Goal: Task Accomplishment & Management: Manage account settings

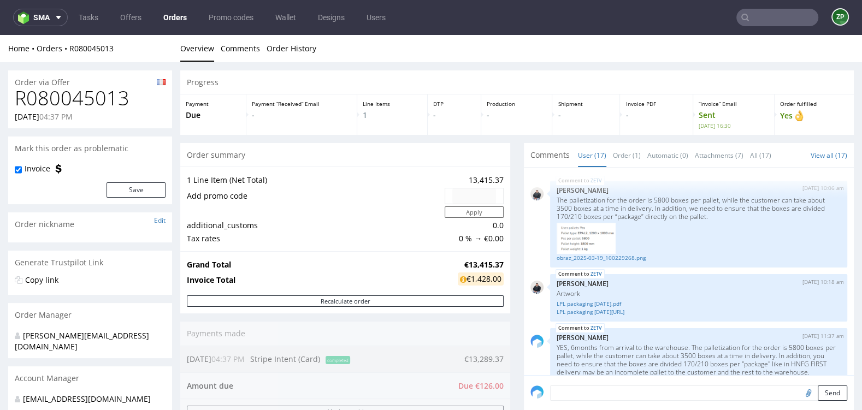
scroll to position [730, 0]
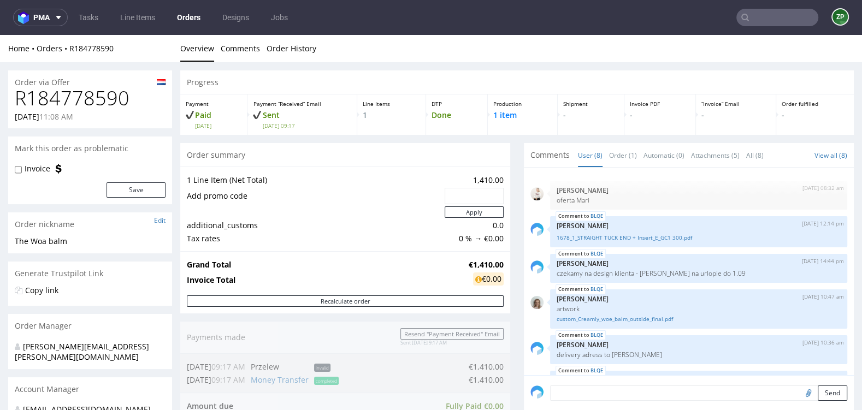
scroll to position [156, 0]
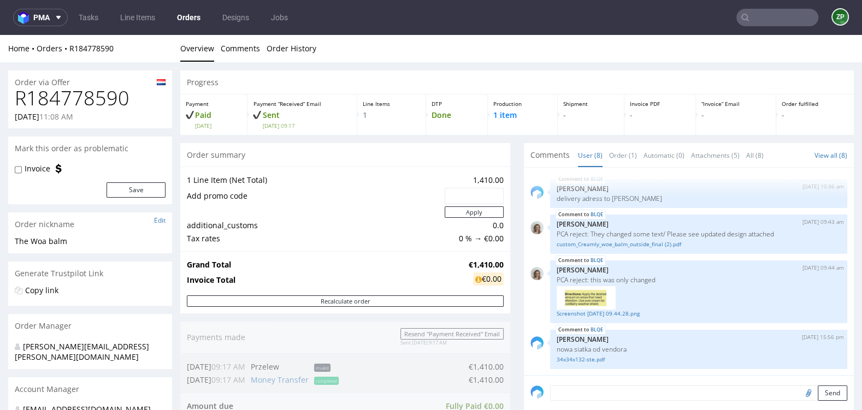
click at [192, 21] on link "Orders" at bounding box center [188, 17] width 37 height 17
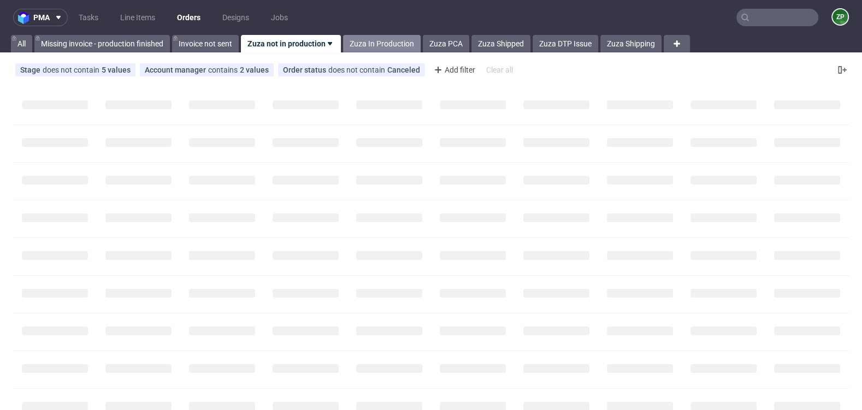
click at [368, 43] on link "Zuza In Production" at bounding box center [382, 43] width 78 height 17
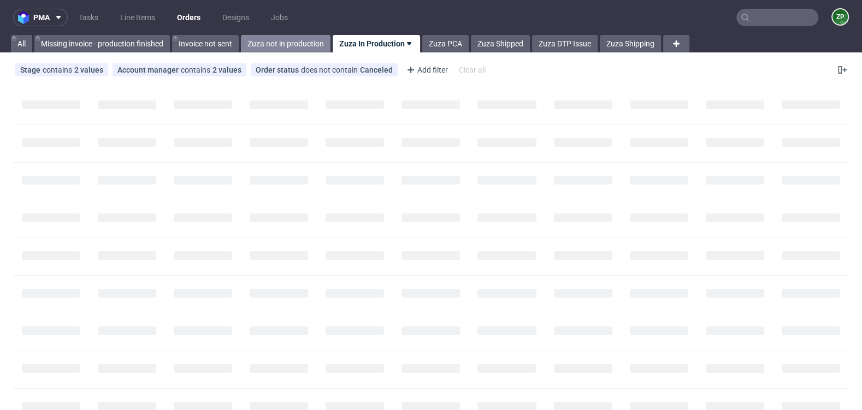
click at [294, 50] on link "Zuza not in production" at bounding box center [286, 43] width 90 height 17
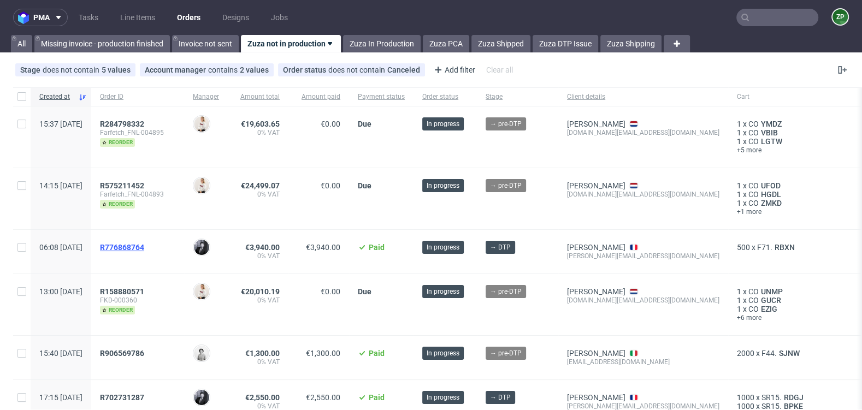
click at [144, 244] on span "R776868764" at bounding box center [122, 247] width 44 height 9
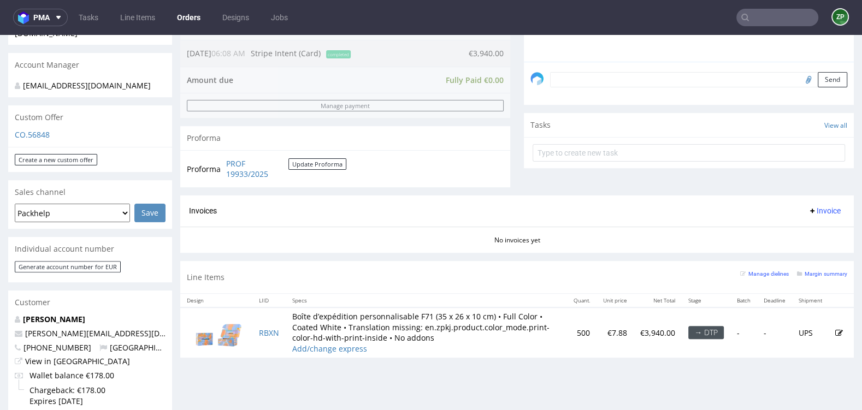
scroll to position [327, 0]
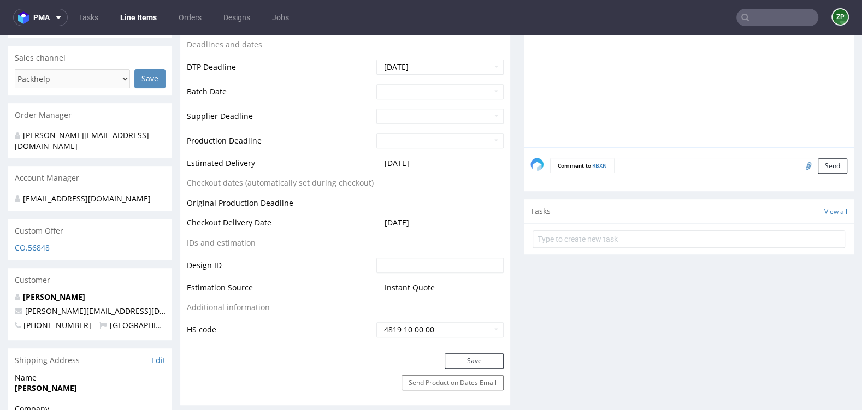
scroll to position [443, 0]
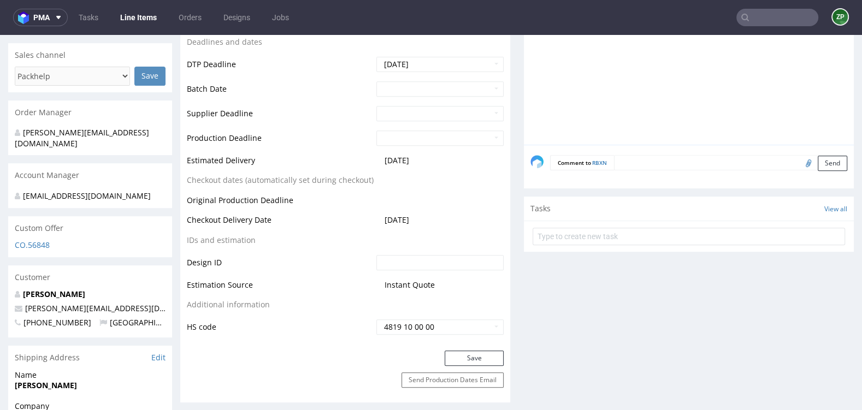
click at [633, 170] on textarea at bounding box center [730, 162] width 233 height 15
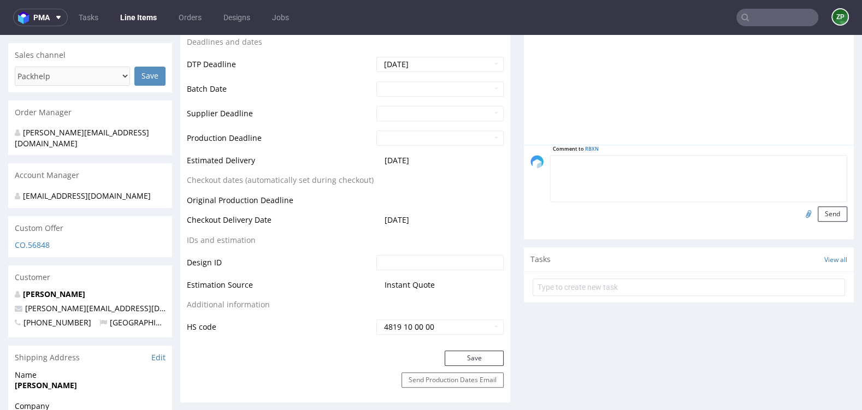
click at [799, 221] on input "file" at bounding box center [806, 213] width 15 height 14
type input "C:\fakepath\eco-mailer-box DELL PRO ESSENTIAL (1).pdf"
click at [724, 184] on textarea at bounding box center [698, 178] width 297 height 47
type textarea "design klienta"
click at [822, 222] on button "Send" at bounding box center [832, 213] width 29 height 15
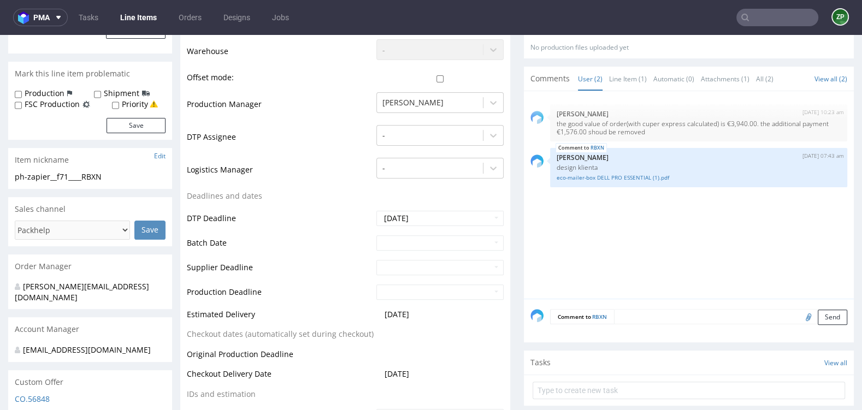
scroll to position [297, 0]
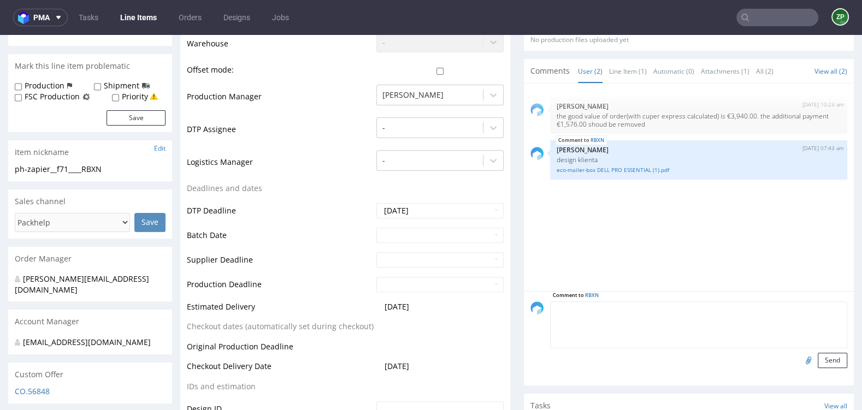
click at [652, 312] on textarea at bounding box center [698, 324] width 297 height 47
type textarea "SUPER EXPRESS PRODUCTION"
click at [826, 367] on button "Send" at bounding box center [832, 360] width 29 height 15
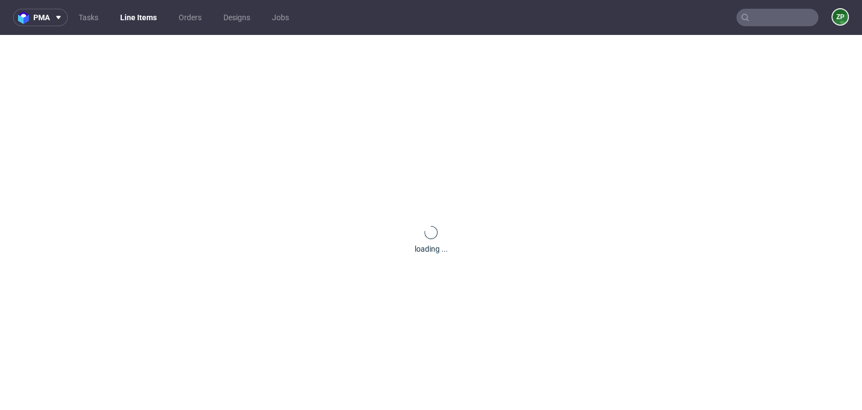
scroll to position [0, 0]
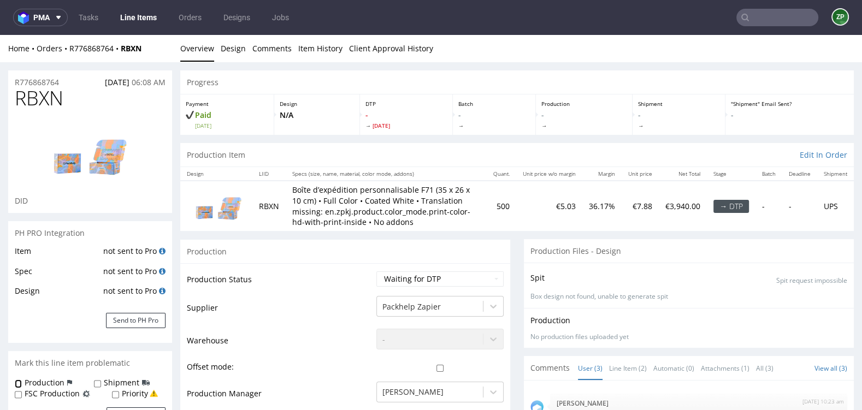
click at [18, 383] on input "Production" at bounding box center [18, 384] width 7 height 9
checkbox input "true"
click at [116, 394] on input "Priority" at bounding box center [115, 395] width 7 height 9
checkbox input "true"
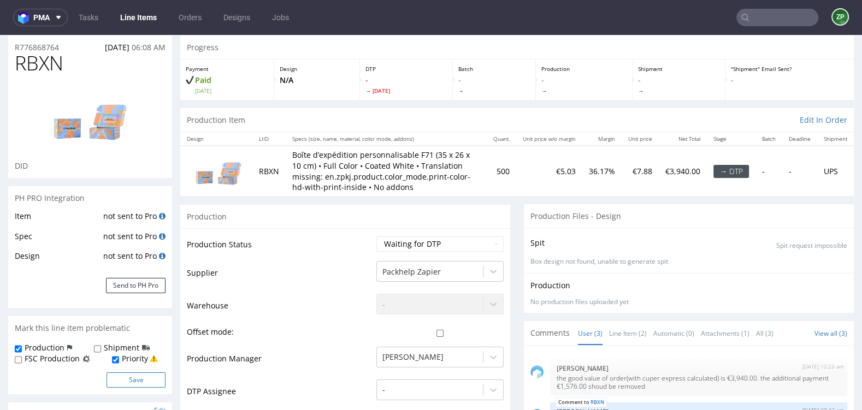
click at [135, 379] on button "Save" at bounding box center [136, 379] width 59 height 15
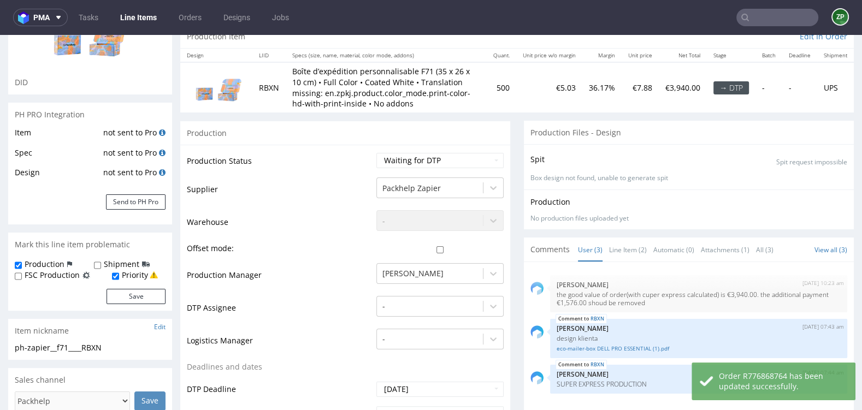
scroll to position [0, 0]
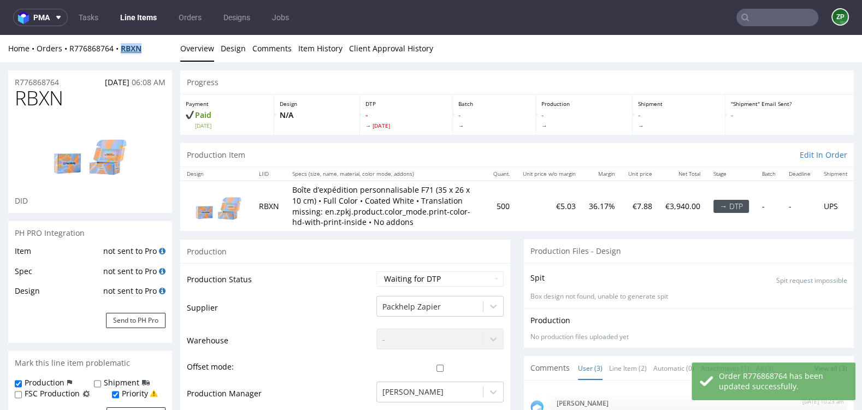
copy strong "RBXN"
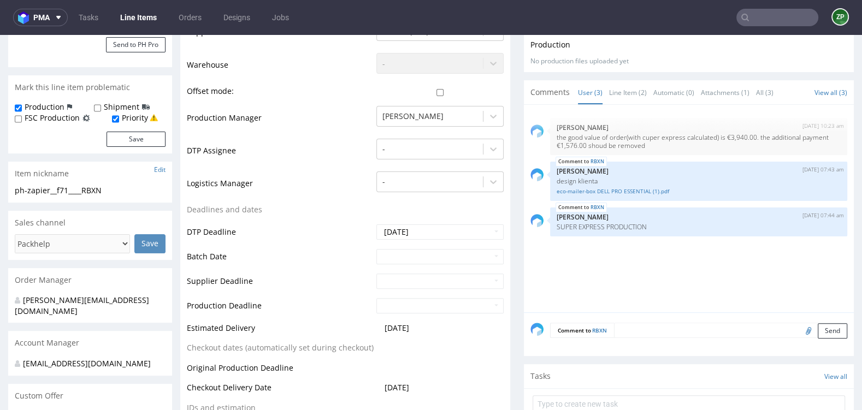
scroll to position [282, 0]
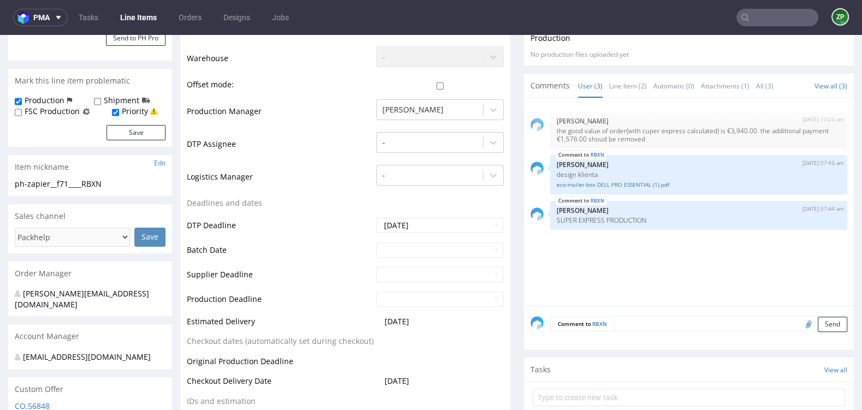
click at [668, 332] on textarea at bounding box center [730, 323] width 233 height 15
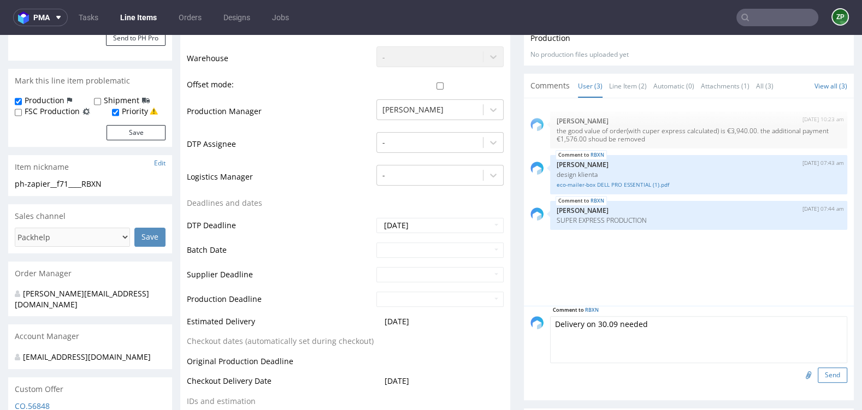
type textarea "Delivery on 30.09 needed"
click at [821, 382] on button "Send" at bounding box center [832, 375] width 29 height 15
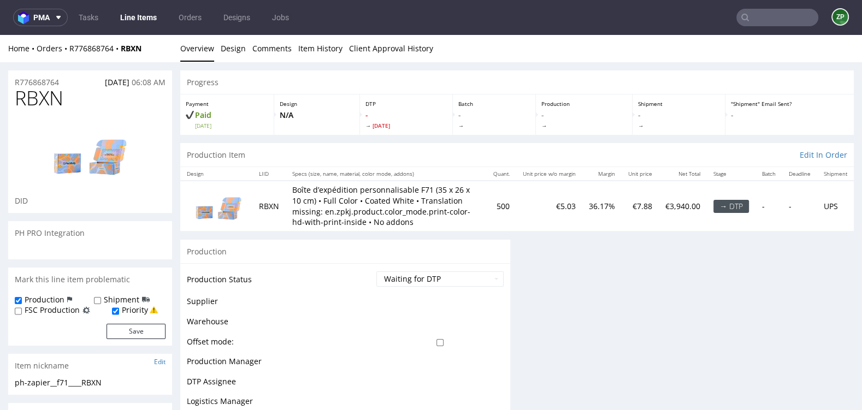
scroll to position [0, 0]
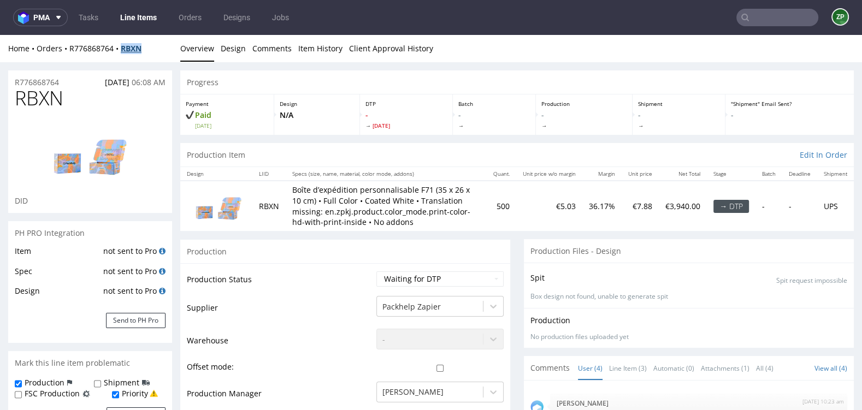
copy strong "RBXN"
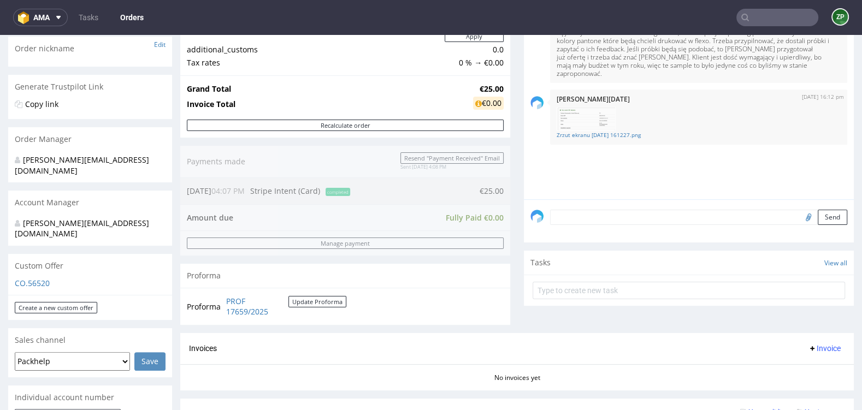
scroll to position [79, 0]
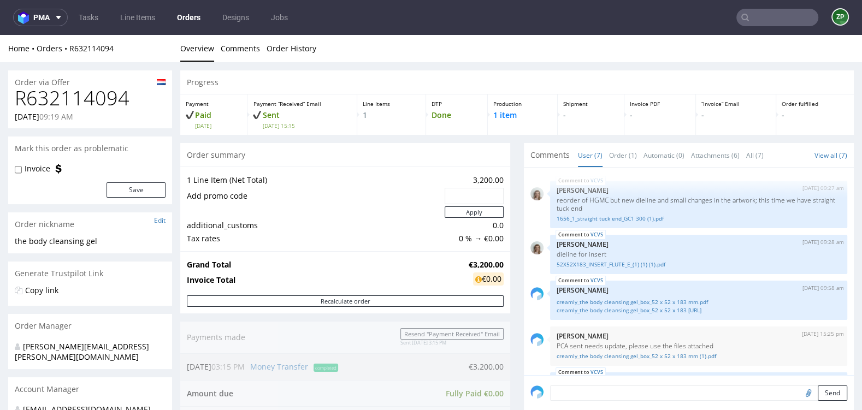
scroll to position [189, 0]
